Goal: Information Seeking & Learning: Check status

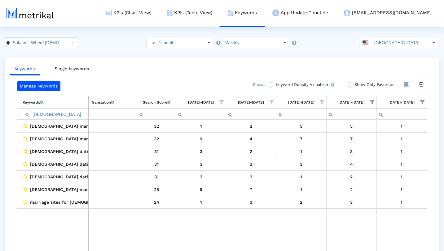
click at [71, 42] on icon "Select" at bounding box center [72, 42] width 3 height 4
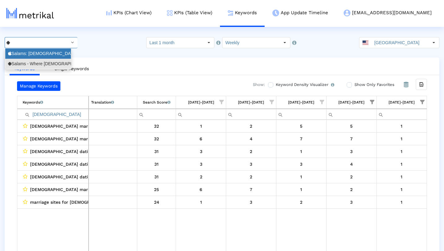
click at [62, 55] on div "Salams: [DEMOGRAPHIC_DATA] [DEMOGRAPHIC_DATA] Marriage <965359176>" at bounding box center [38, 54] width 60 height 6
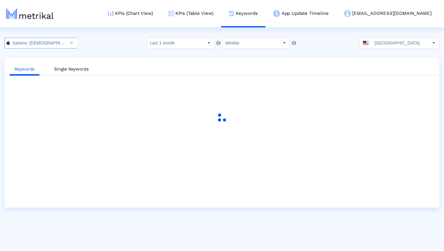
scroll to position [0, 44]
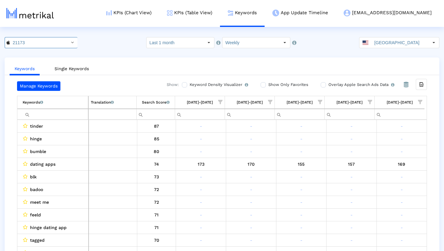
click at [42, 116] on input "Filter cell" at bounding box center [55, 114] width 65 height 10
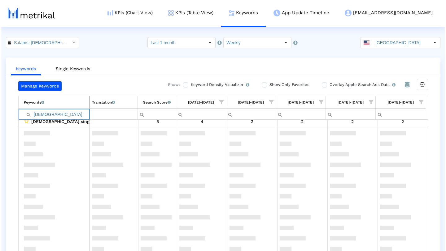
scroll to position [0, 0]
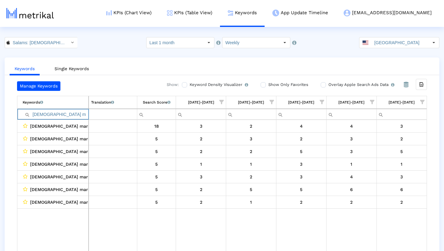
type input "[DEMOGRAPHIC_DATA] marriage"
click at [220, 14] on link "KPIs (Table View)" at bounding box center [189, 13] width 61 height 26
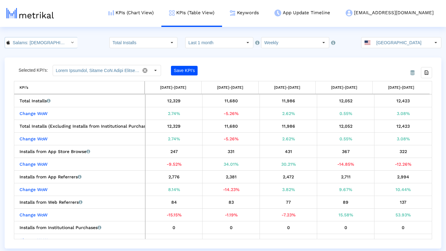
click at [67, 42] on div "Select" at bounding box center [72, 42] width 11 height 11
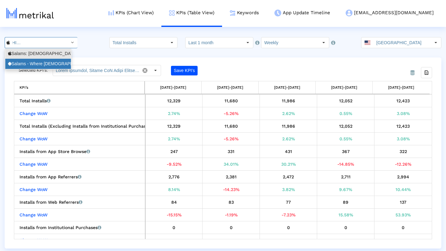
click at [57, 63] on div "Salams - Where [DEMOGRAPHIC_DATA] Meet <com.minderapps.minder>" at bounding box center [38, 64] width 60 height 6
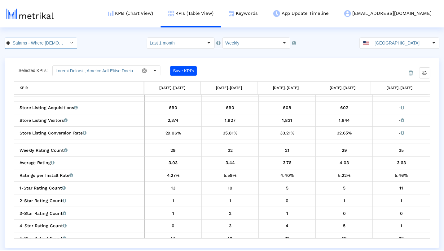
scroll to position [0, 69]
click at [161, 13] on link "KPIs (Chart View)" at bounding box center [131, 13] width 61 height 26
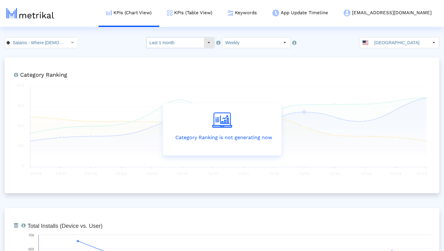
click at [207, 42] on div "Select" at bounding box center [209, 43] width 10 height 10
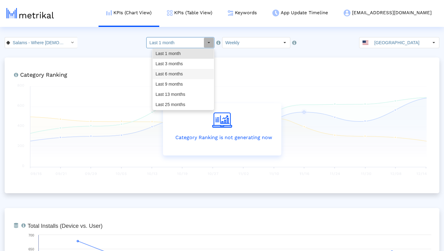
click at [186, 70] on div "Last 6 months" at bounding box center [183, 74] width 61 height 10
type input "Last 6 months"
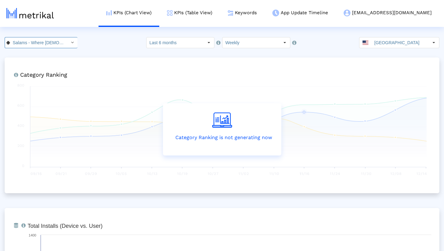
click at [67, 41] on div "Select" at bounding box center [72, 43] width 10 height 10
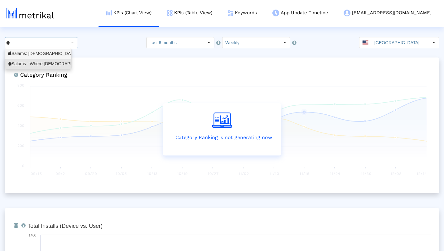
click at [52, 54] on div "Salams: [DEMOGRAPHIC_DATA] [DEMOGRAPHIC_DATA] Marriage <965359176>" at bounding box center [38, 54] width 60 height 6
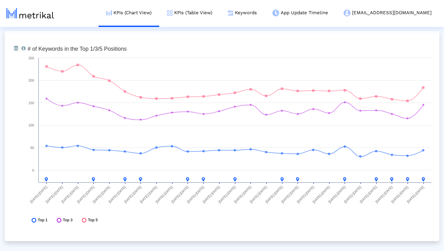
scroll to position [2281, 0]
